Goal: Information Seeking & Learning: Learn about a topic

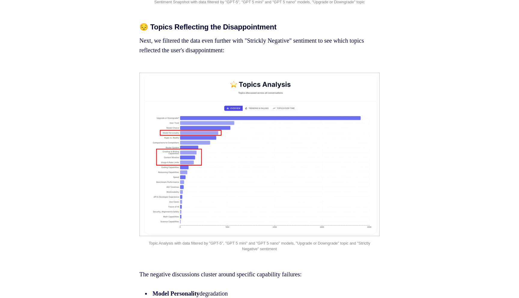
scroll to position [1152, 0]
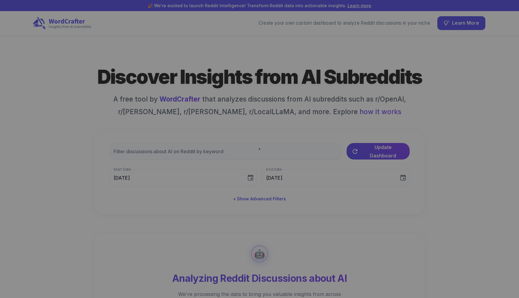
click at [72, 21] on div at bounding box center [259, 149] width 519 height 298
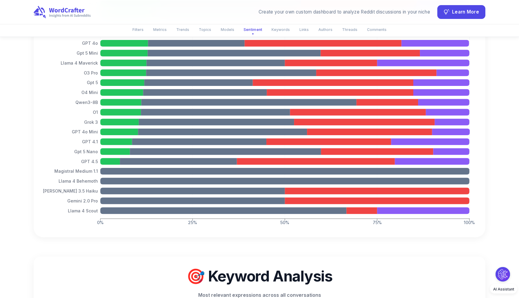
scroll to position [1608, 0]
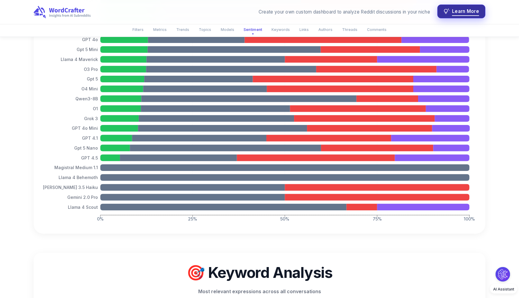
click at [469, 14] on span "Learn More" at bounding box center [465, 12] width 27 height 8
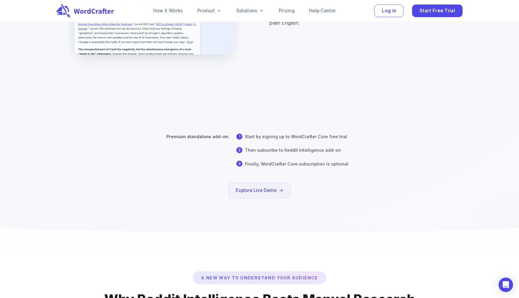
scroll to position [2553, 0]
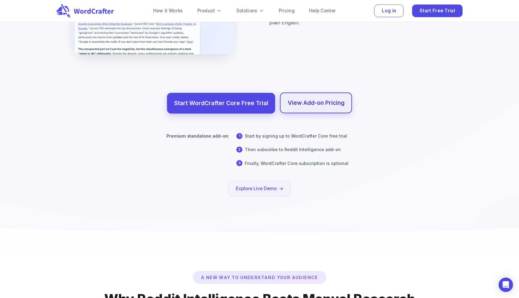
click at [293, 94] on link "View Add-on Pricing" at bounding box center [316, 102] width 72 height 21
